Goal: Navigation & Orientation: Go to known website

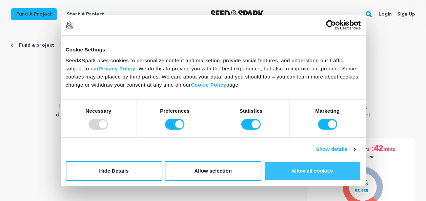
click at [295, 173] on button "Allow all cookies" at bounding box center [312, 171] width 96 height 20
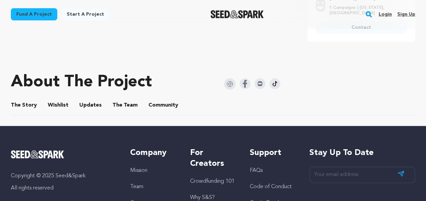
scroll to position [403, 0]
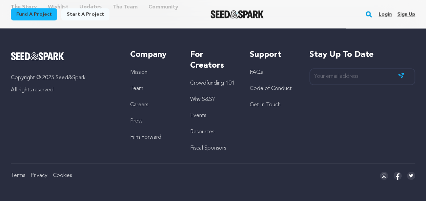
click at [397, 176] on icon at bounding box center [396, 176] width 3 height 6
